Goal: Transaction & Acquisition: Obtain resource

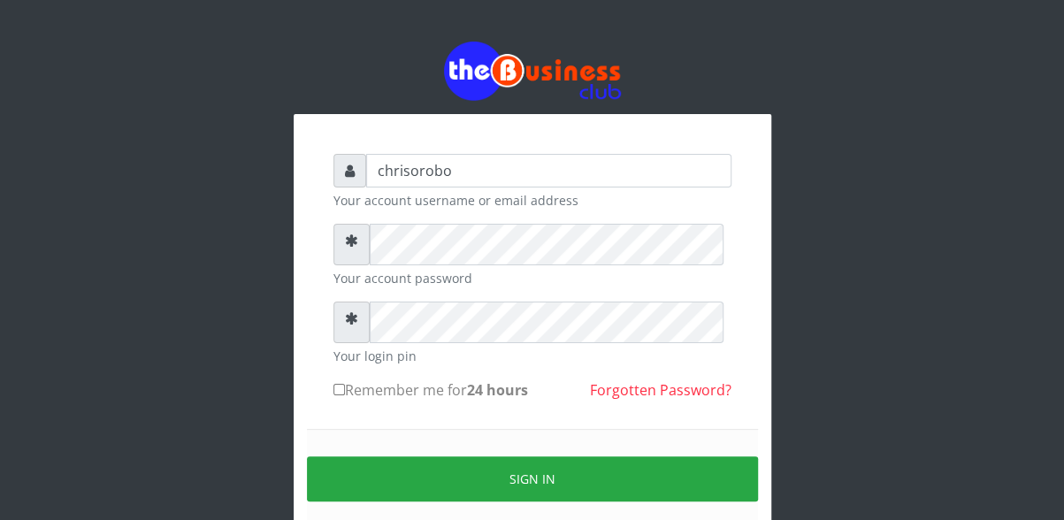
click at [336, 395] on input "Remember me for 24 hours" at bounding box center [338, 389] width 11 height 11
checkbox input "true"
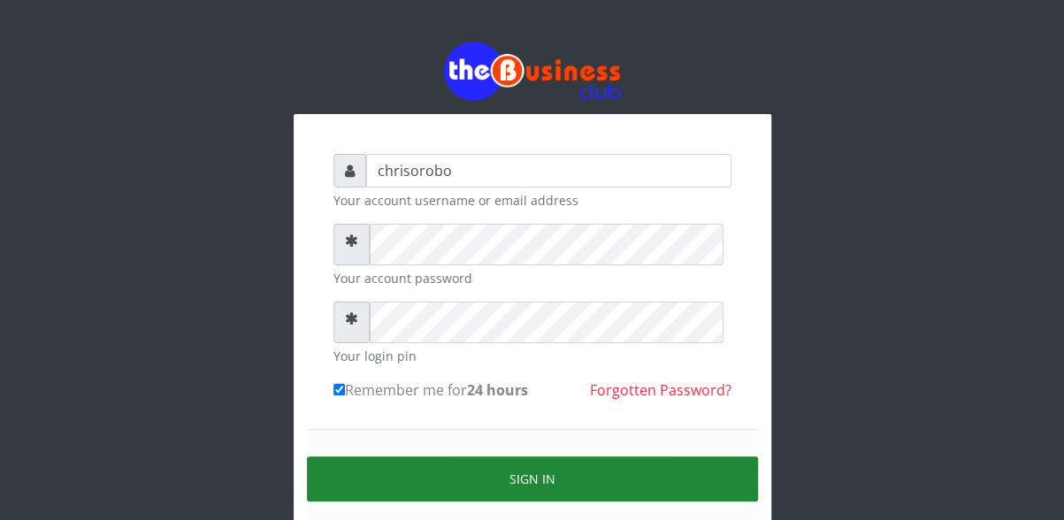
click at [430, 502] on button "Sign in" at bounding box center [532, 478] width 451 height 45
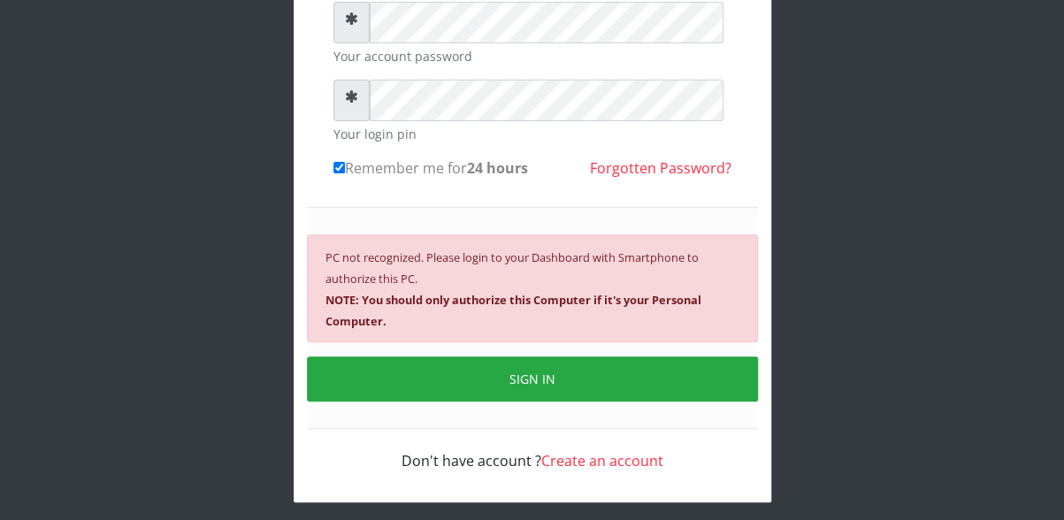
scroll to position [277, 0]
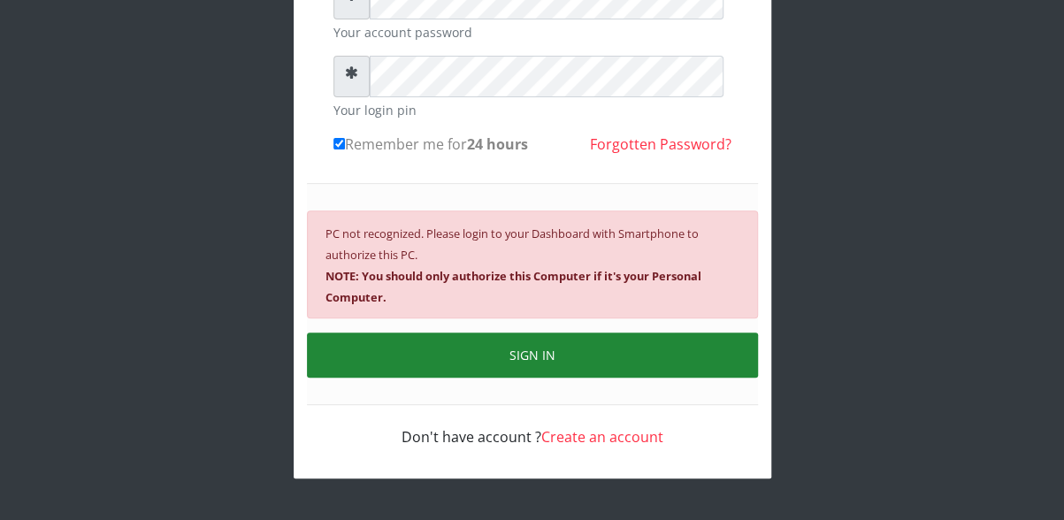
click at [579, 351] on button "SIGN IN" at bounding box center [532, 355] width 451 height 45
click at [528, 351] on button "SIGN IN" at bounding box center [532, 355] width 451 height 45
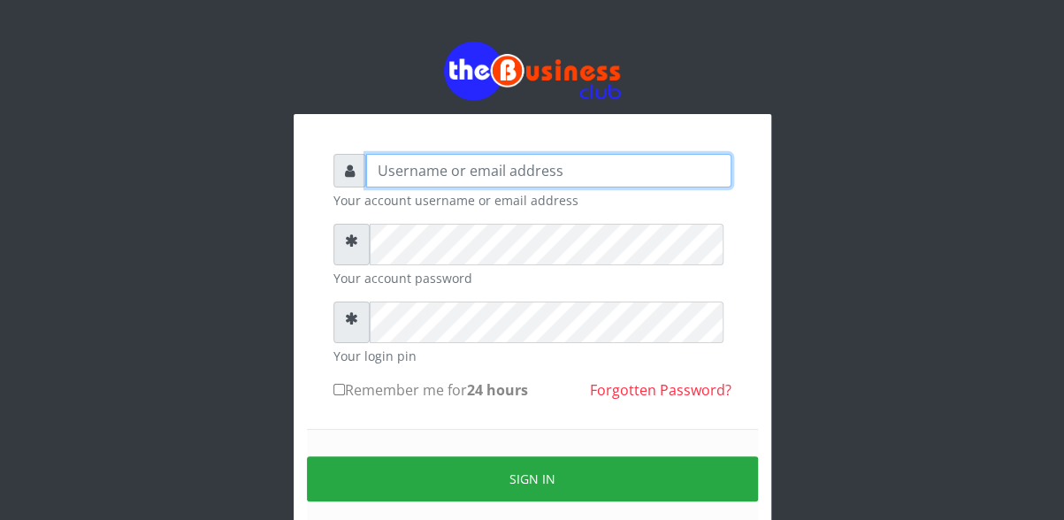
type input "chrisorobo"
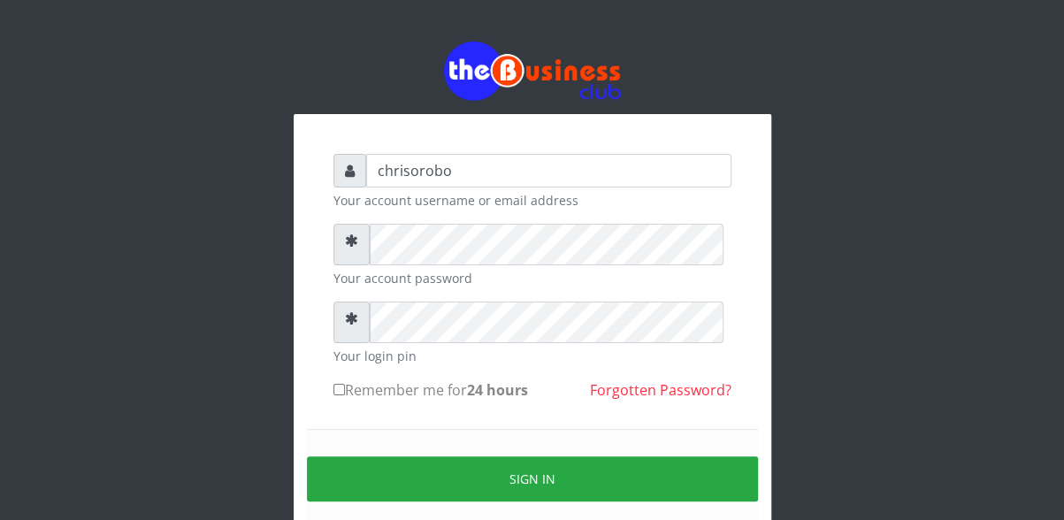
click at [341, 395] on input "Remember me for 24 hours" at bounding box center [338, 389] width 11 height 11
checkbox input "true"
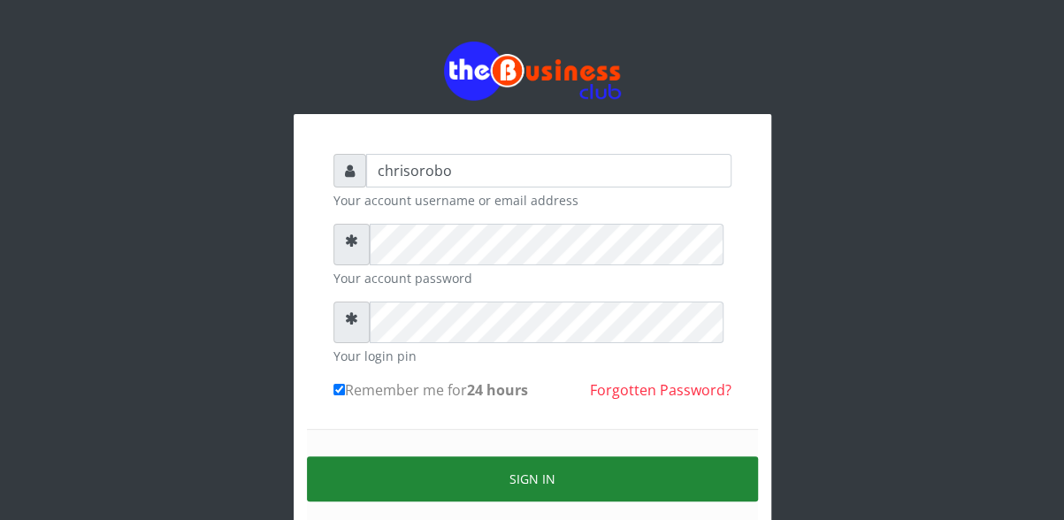
click at [427, 502] on button "Sign in" at bounding box center [532, 478] width 451 height 45
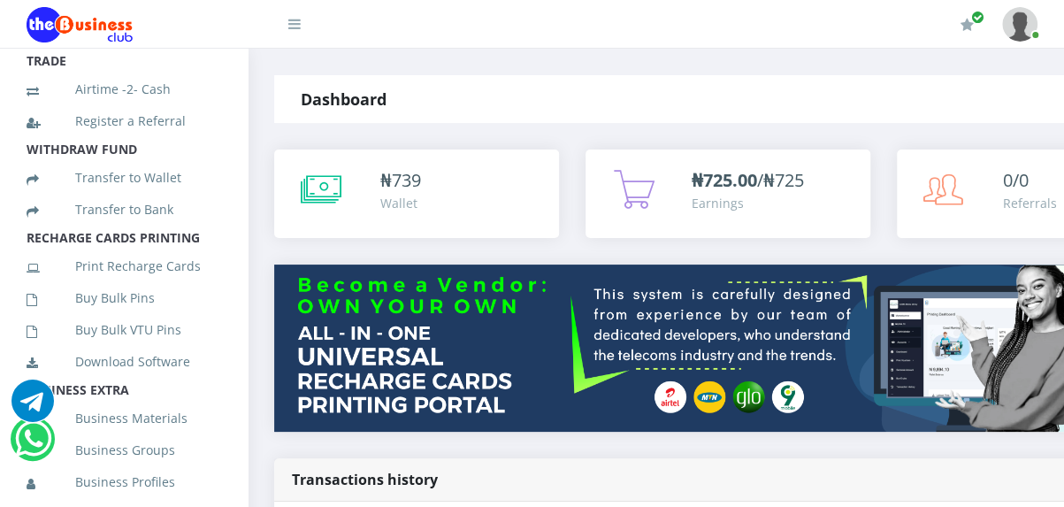
scroll to position [326, 0]
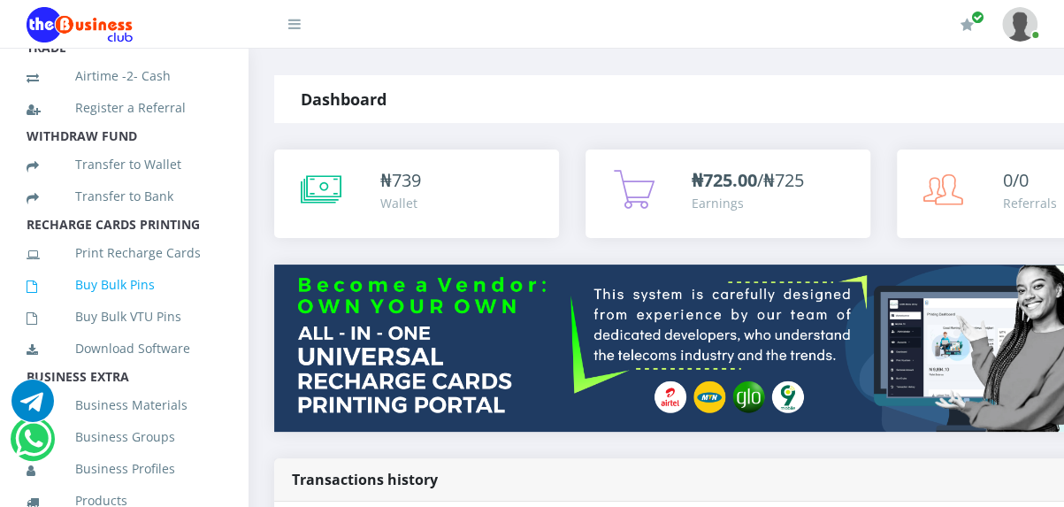
click at [119, 303] on link "Buy Bulk Pins" at bounding box center [124, 284] width 195 height 41
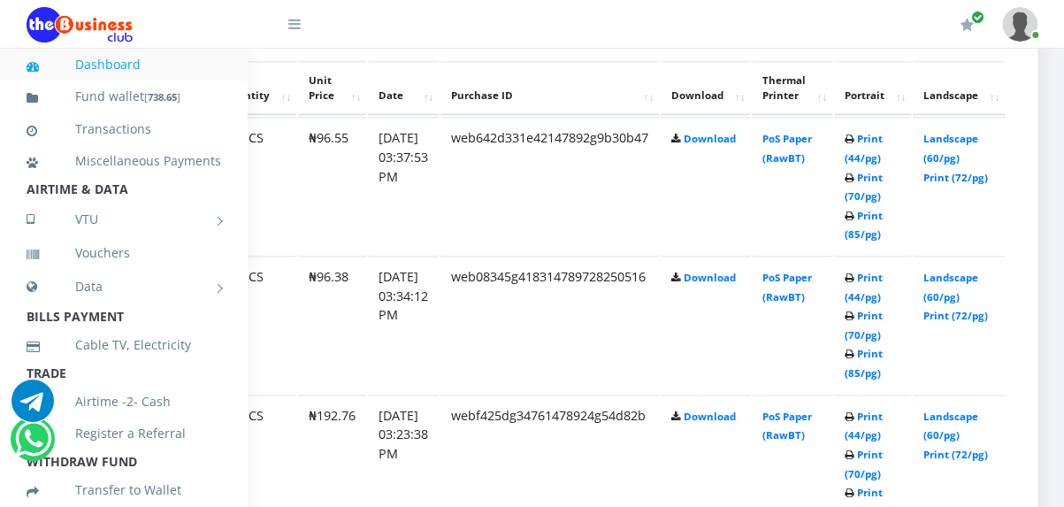
scroll to position [1001, 284]
click at [950, 184] on link "Print (72/pg)" at bounding box center [955, 177] width 65 height 13
click at [960, 322] on link "Print (72/pg)" at bounding box center [955, 315] width 65 height 13
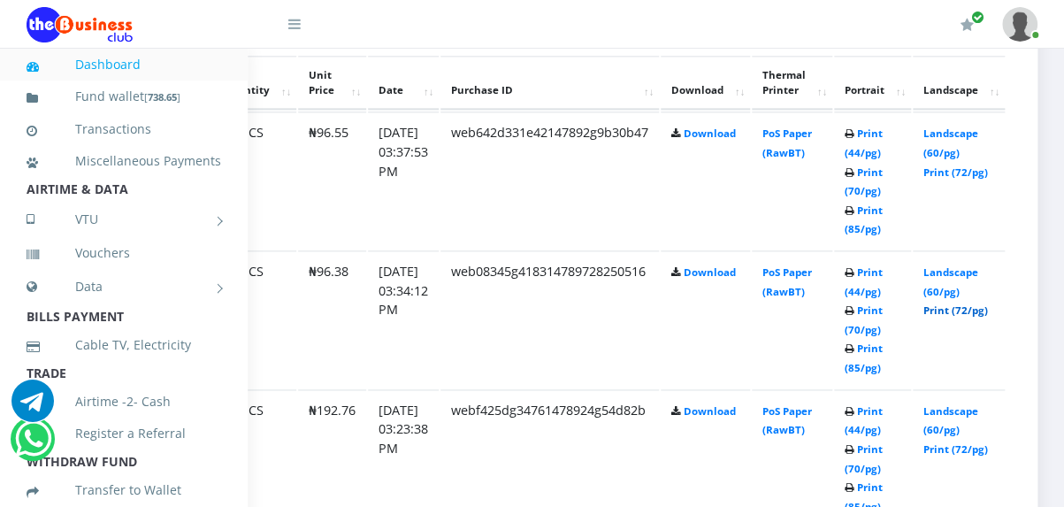
scroll to position [985, 284]
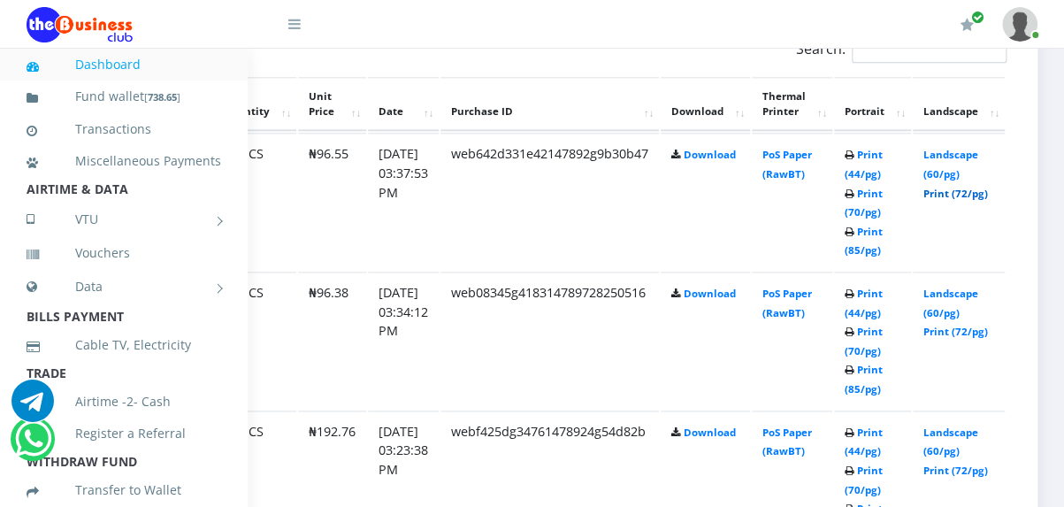
click at [932, 200] on link "Print (72/pg)" at bounding box center [955, 193] width 65 height 13
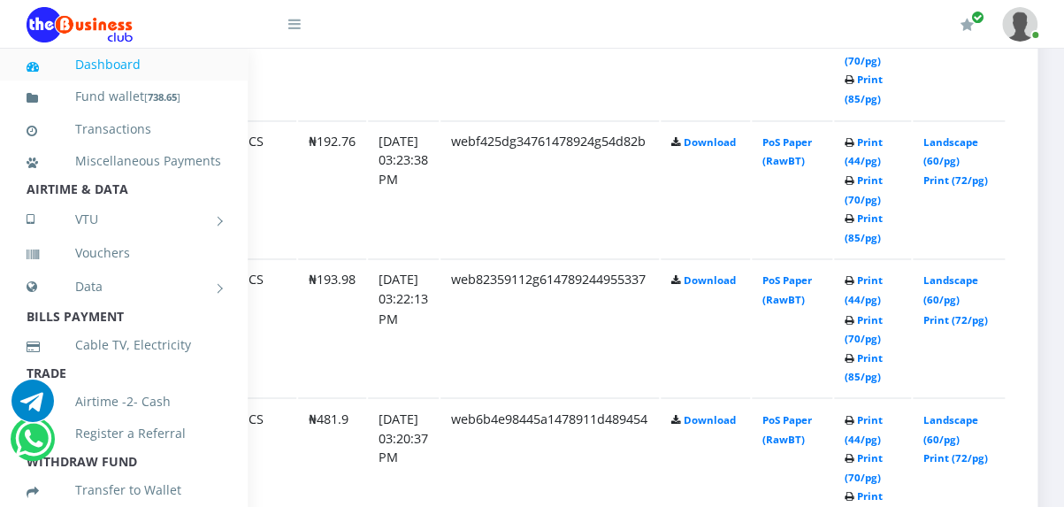
scroll to position [1291, 284]
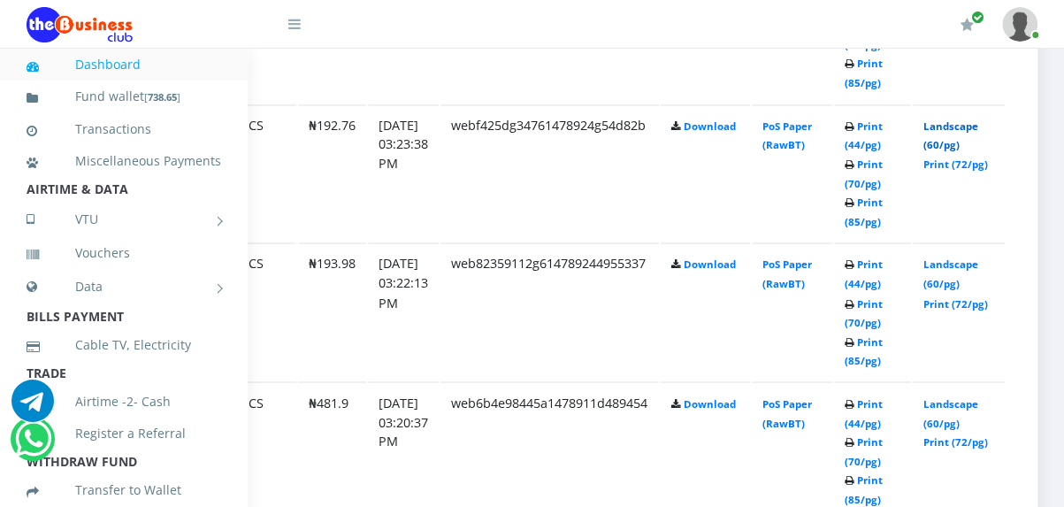
click at [952, 152] on link "Landscape (60/pg)" at bounding box center [950, 135] width 55 height 33
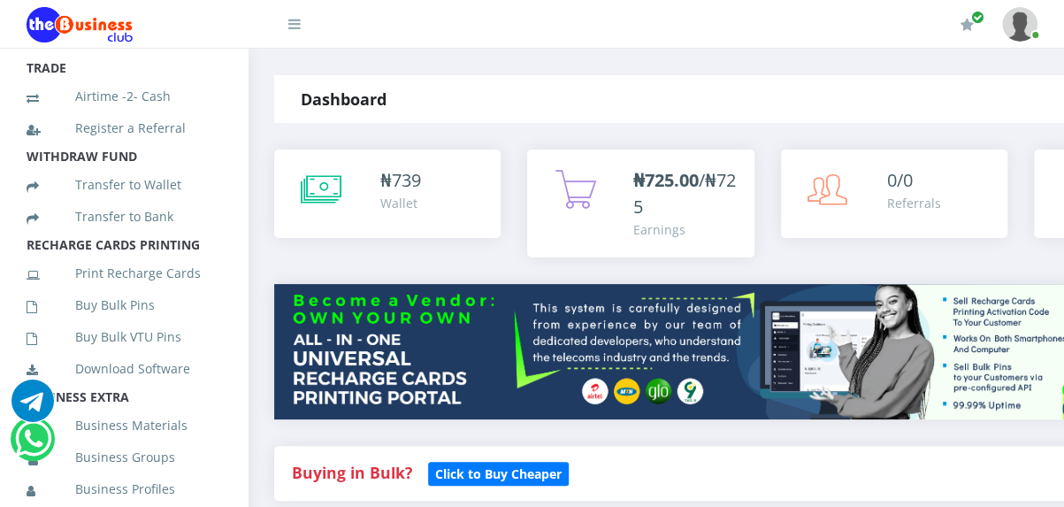
scroll to position [317, 0]
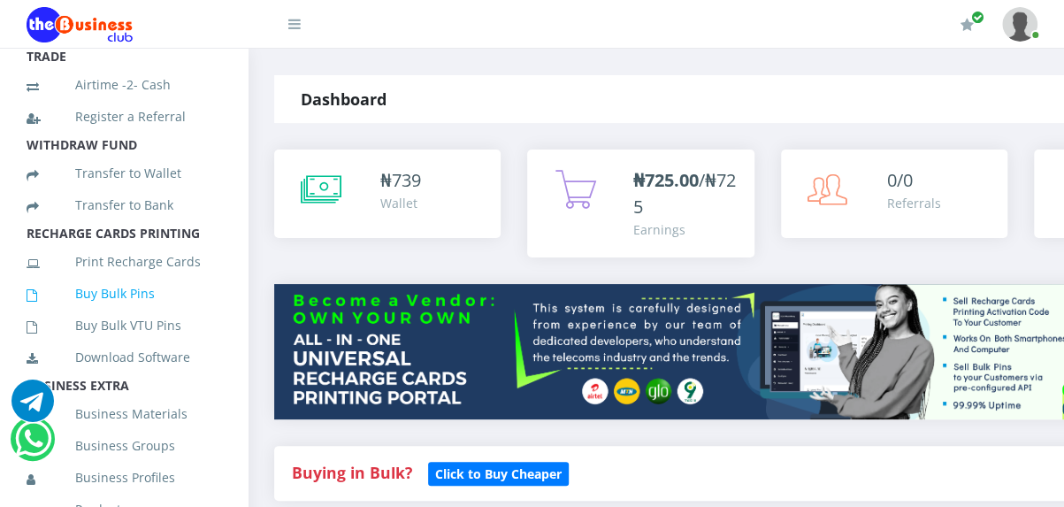
click at [104, 314] on link "Buy Bulk Pins" at bounding box center [124, 293] width 195 height 41
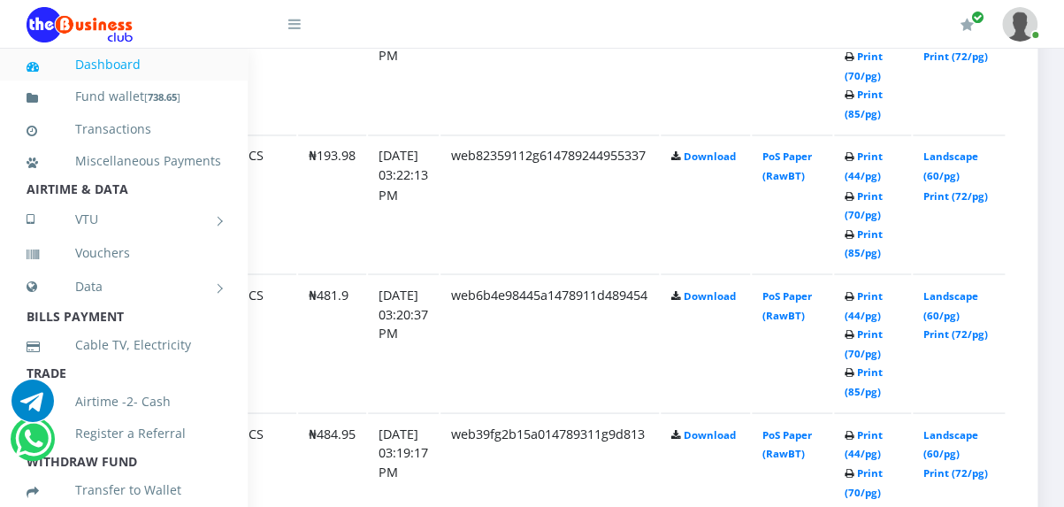
scroll to position [1405, 284]
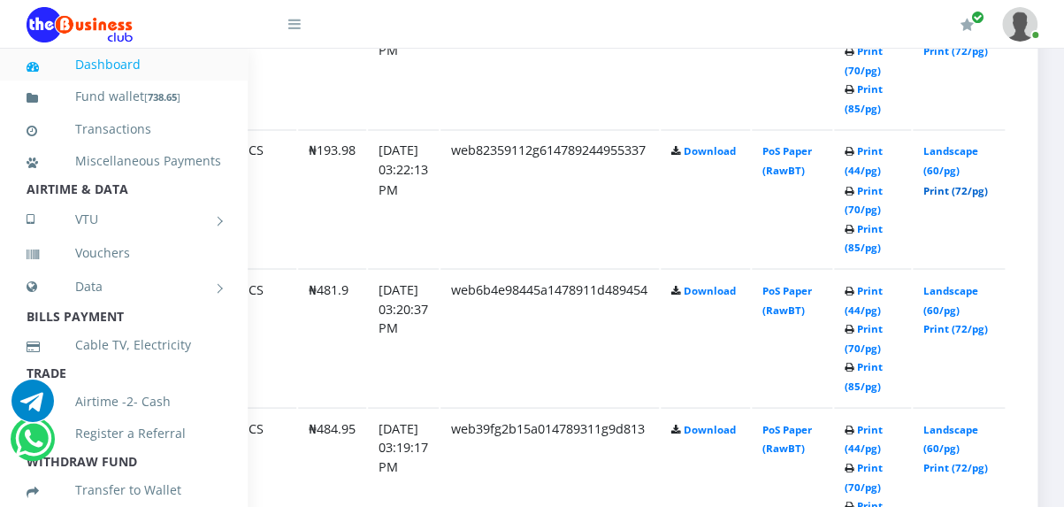
click at [946, 196] on link "Print (72/pg)" at bounding box center [955, 189] width 65 height 13
click at [950, 334] on link "Print (72/pg)" at bounding box center [955, 327] width 65 height 13
click at [939, 177] on link "Landscape (60/pg)" at bounding box center [950, 160] width 55 height 33
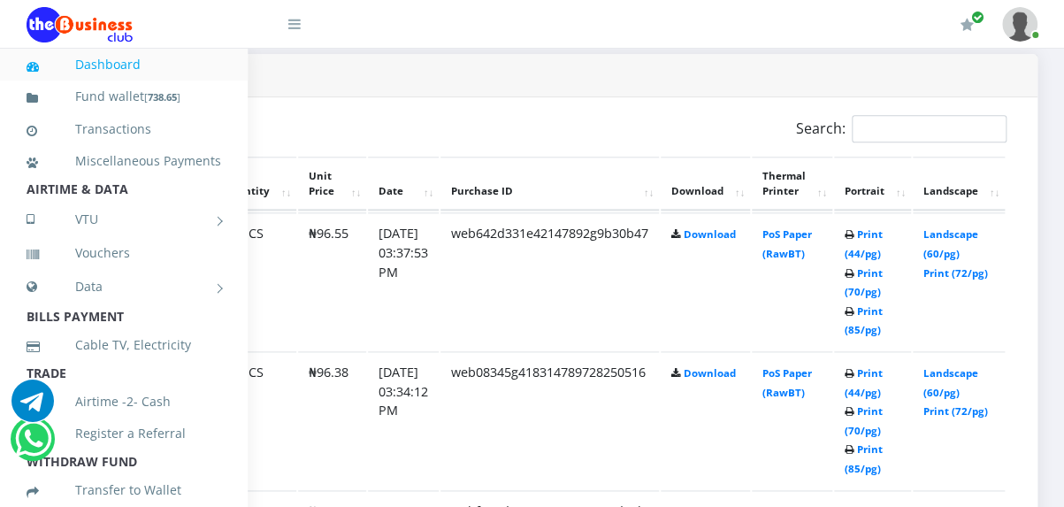
scroll to position [1021, 284]
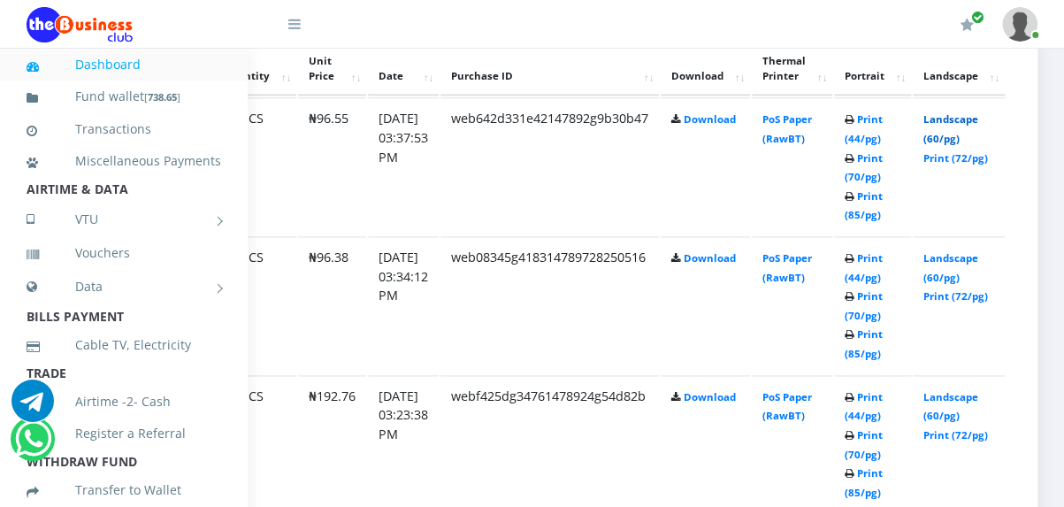
click at [943, 145] on link "Landscape (60/pg)" at bounding box center [950, 128] width 55 height 33
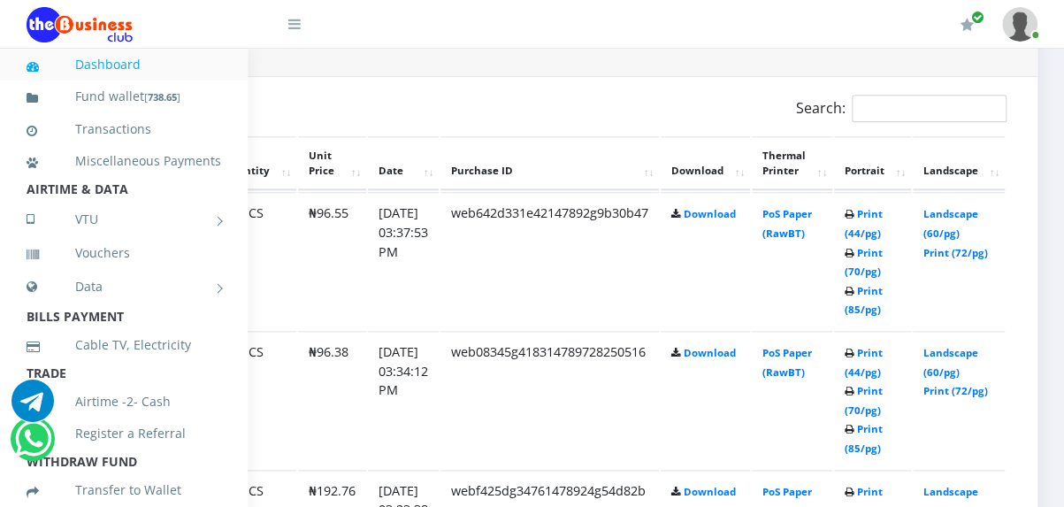
scroll to position [987, 284]
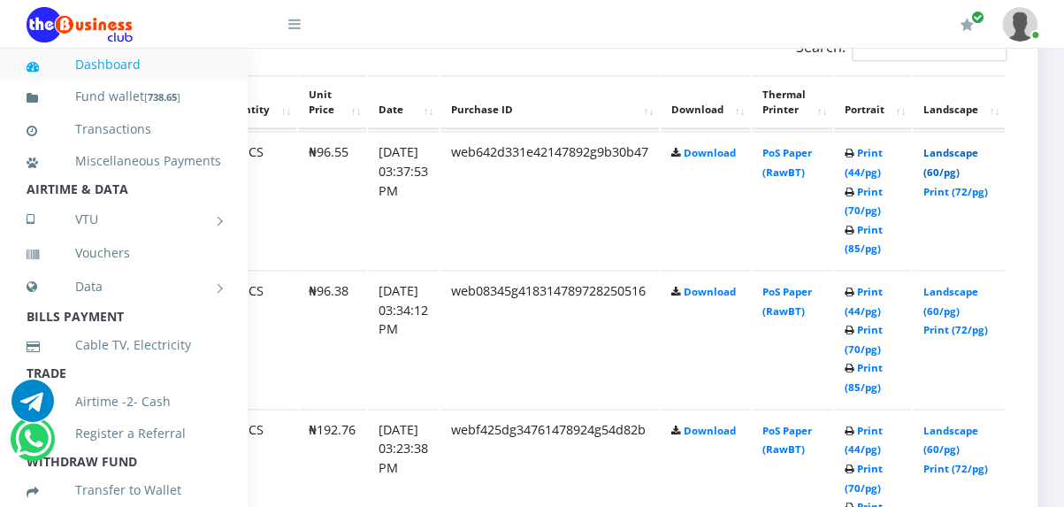
click at [939, 179] on link "Landscape (60/pg)" at bounding box center [950, 162] width 55 height 33
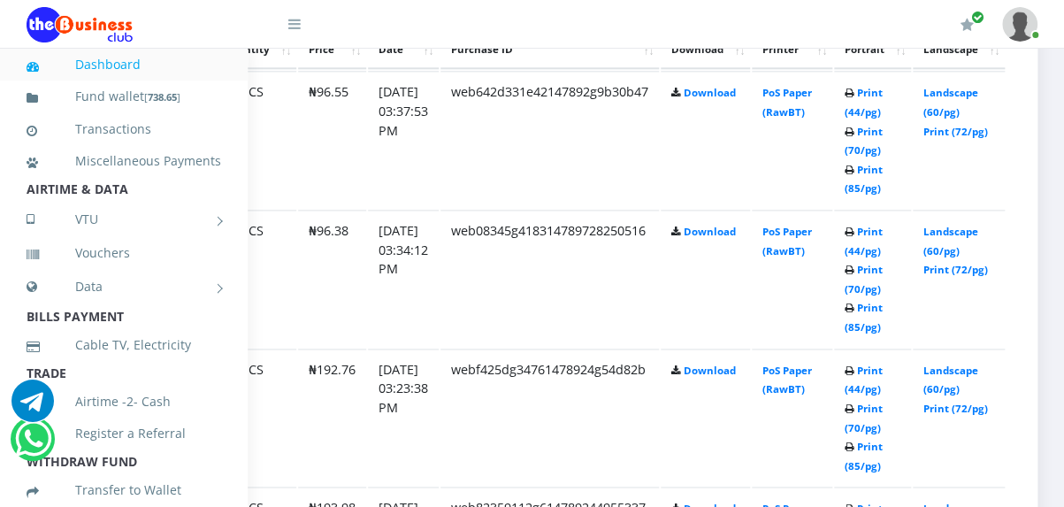
scroll to position [1047, 284]
click at [945, 331] on td "Landscape (60/pg) Print (72/pg)" at bounding box center [959, 278] width 92 height 137
click at [944, 257] on link "Landscape (60/pg)" at bounding box center [950, 241] width 55 height 33
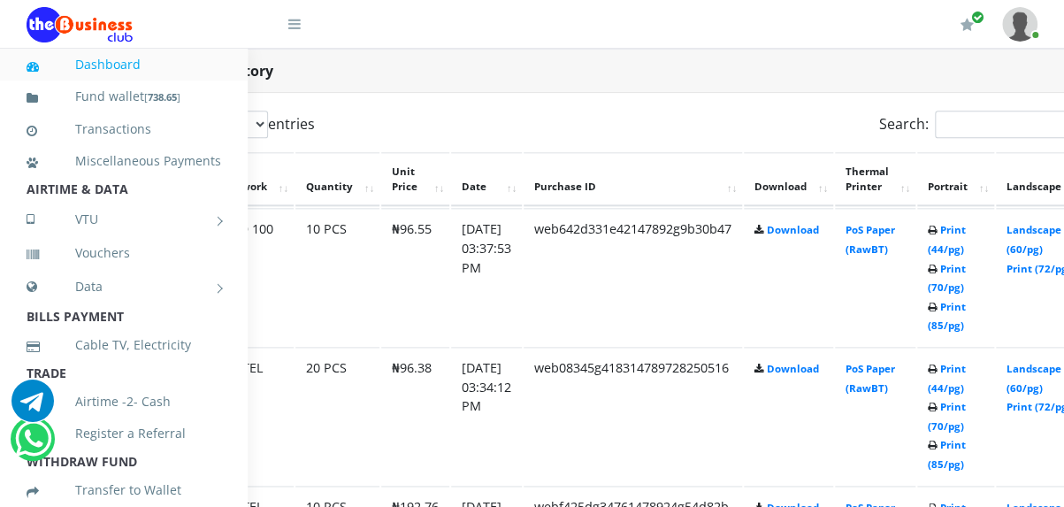
scroll to position [910, 149]
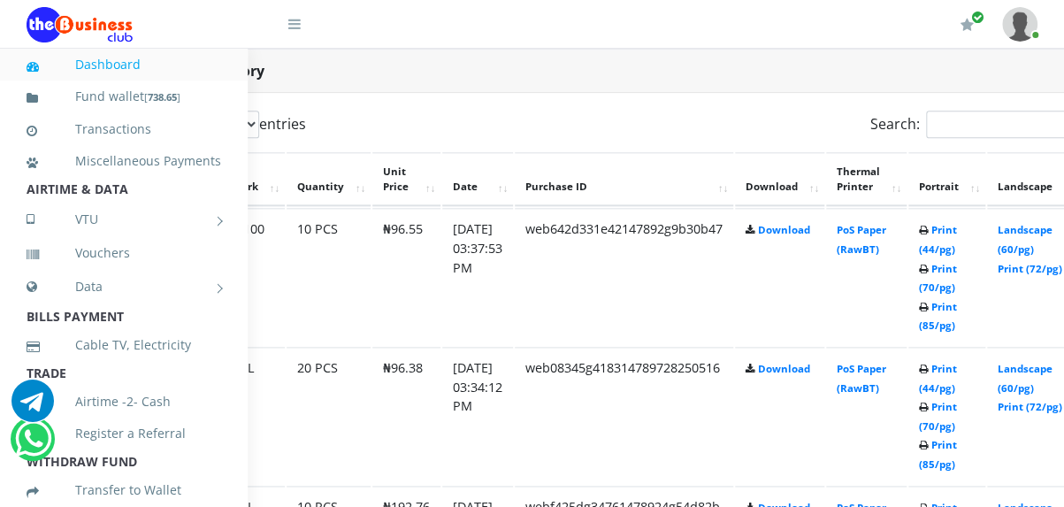
click at [907, 326] on td "PoS Paper (RawBT)" at bounding box center [866, 276] width 80 height 137
click at [886, 256] on link "PoS Paper (RawBT)" at bounding box center [862, 239] width 50 height 33
